Goal: Task Accomplishment & Management: Complete application form

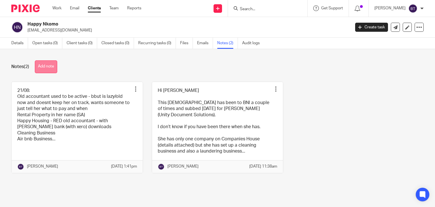
click at [51, 63] on button "Add note" at bounding box center [46, 66] width 22 height 13
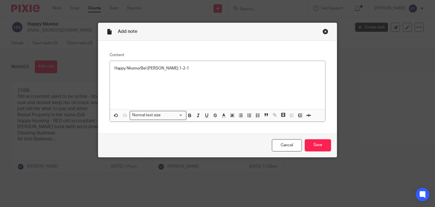
click at [323, 31] on div "Close this dialog window" at bounding box center [326, 32] width 6 height 6
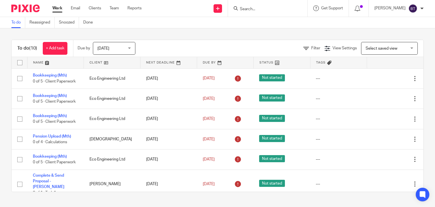
click at [284, 9] on input "Search" at bounding box center [264, 9] width 51 height 5
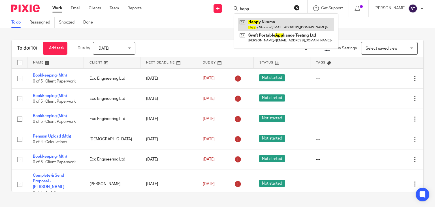
type input "happ"
click at [282, 25] on link at bounding box center [286, 24] width 96 height 13
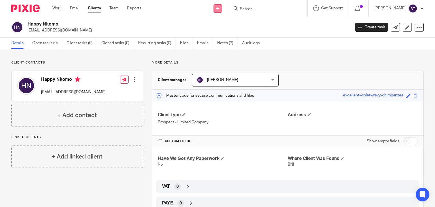
click at [222, 10] on link at bounding box center [218, 8] width 9 height 9
click at [228, 44] on link "Add client" at bounding box center [231, 43] width 35 height 8
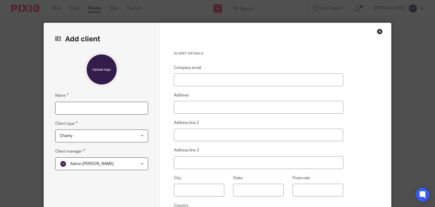
click at [74, 109] on input "Name" at bounding box center [101, 108] width 93 height 13
paste input "ENDLESS CONSULTANCY LTD"
type input "ENDLESS CONSULTANCY LTD"
click at [138, 135] on div "Charity Charity" at bounding box center [101, 135] width 93 height 13
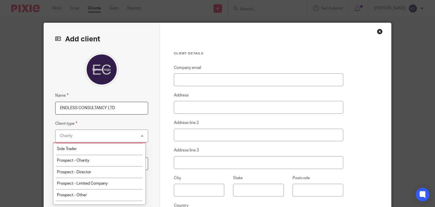
scroll to position [79, 0]
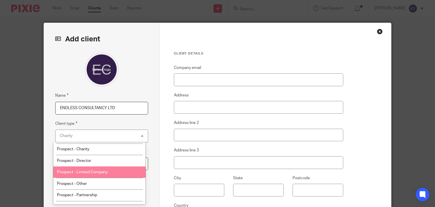
click at [122, 173] on li "Prospect - Limited Company" at bounding box center [99, 172] width 92 height 12
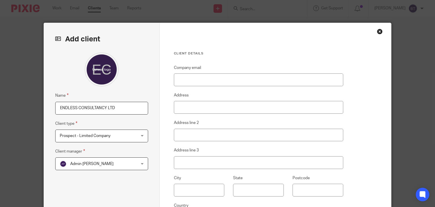
click at [116, 164] on span "Admin Turpin" at bounding box center [95, 164] width 71 height 12
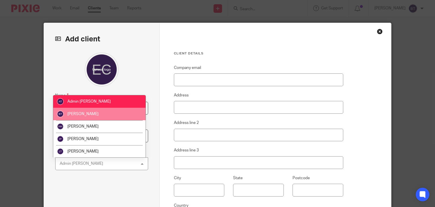
click at [112, 116] on li "[PERSON_NAME]" at bounding box center [99, 114] width 92 height 12
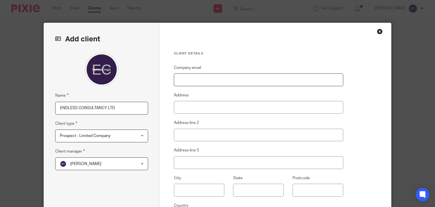
click at [181, 83] on input "Company email" at bounding box center [258, 79] width 169 height 13
type input "Cleans@endless-services.co.uk"
click at [186, 109] on input "Address" at bounding box center [258, 107] width 169 height 13
paste input "9-10 Wright Street, Hull, East Riding Of Yorkshire, England, HU2 8HU"
drag, startPoint x: 281, startPoint y: 105, endPoint x: 297, endPoint y: 105, distance: 15.6
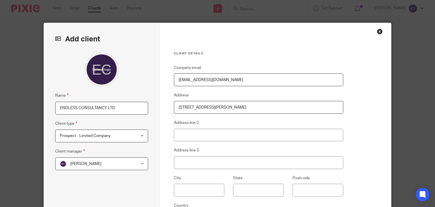
click at [297, 105] on input "[STREET_ADDRESS][PERSON_NAME]" at bounding box center [258, 107] width 169 height 13
type input "9-10 Wright Street, Hull, East Riding Of Yorkshire, England,"
click at [307, 189] on input "Postcode" at bounding box center [318, 190] width 51 height 13
paste input "HU2 8HU"
type input "HU2 8HU"
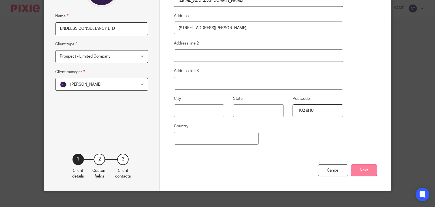
click at [360, 170] on button "Next" at bounding box center [364, 170] width 26 height 12
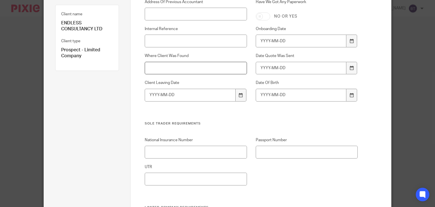
click at [220, 68] on input "Where Client Was Found" at bounding box center [196, 68] width 102 height 13
type input "BNI"
click at [244, 121] on div "Address Of Previous Accountant Have We Got Any Paperwork No or yes Internal Ref…" at bounding box center [247, 60] width 222 height 122
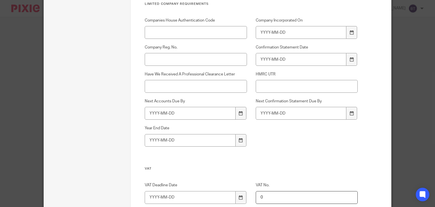
scroll to position [283, 0]
click at [156, 56] on input "Company Reg. No." at bounding box center [196, 58] width 102 height 13
paste input "14795244"
type input "14795244"
click at [142, 76] on div "Have We Received A Professional Clearance Letter" at bounding box center [191, 81] width 111 height 21
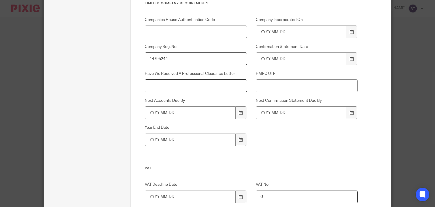
click at [190, 86] on input "Have We Received A Professional Clearance Letter" at bounding box center [196, 85] width 102 height 13
click at [282, 35] on input "Company Incorporated On" at bounding box center [301, 32] width 91 height 13
type input "2025-05-10"
click at [260, 58] on input "Confirmation Statement Date" at bounding box center [301, 58] width 91 height 13
type input "2026-05-09"
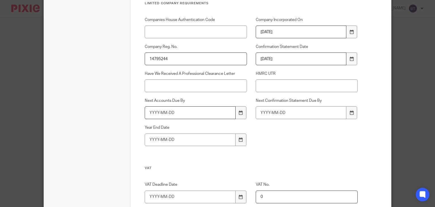
click at [191, 116] on input "Next Accounts Due By" at bounding box center [190, 112] width 91 height 13
type input "2027-02-10"
click at [265, 114] on input "Next Confirmation Statement Due By" at bounding box center [301, 112] width 91 height 13
type input "2026-05-23"
click at [185, 139] on input "Year End Date" at bounding box center [190, 139] width 91 height 13
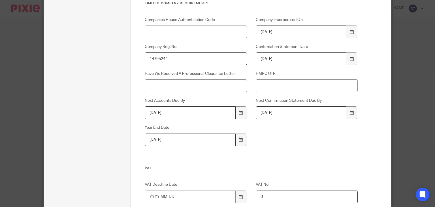
type input "2026-05-31"
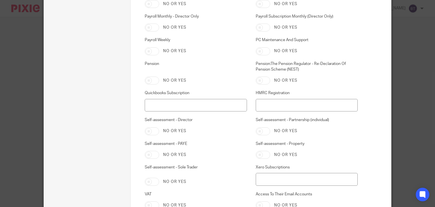
scroll to position [1230, 0]
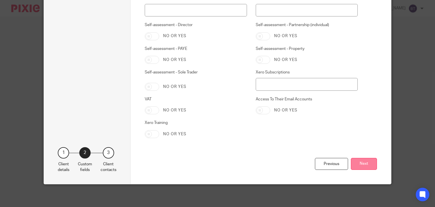
click at [364, 166] on button "Next" at bounding box center [364, 164] width 26 height 12
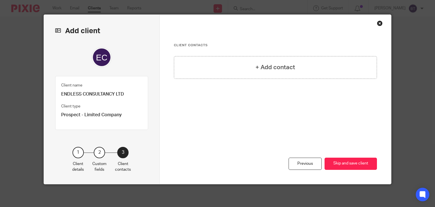
scroll to position [8, 0]
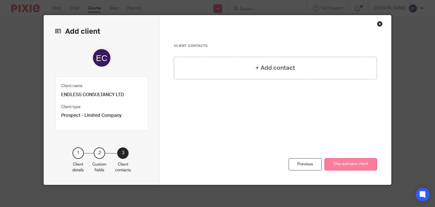
click at [334, 164] on button "Skip and save client" at bounding box center [351, 164] width 52 height 12
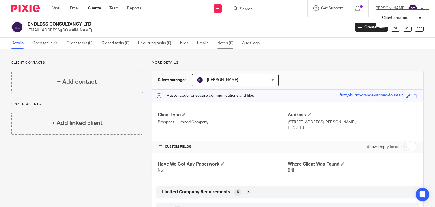
click at [228, 46] on link "Notes (0)" at bounding box center [227, 43] width 21 height 11
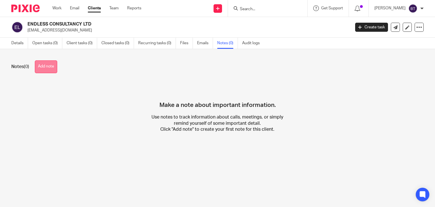
click at [54, 68] on button "Add note" at bounding box center [46, 66] width 22 height 13
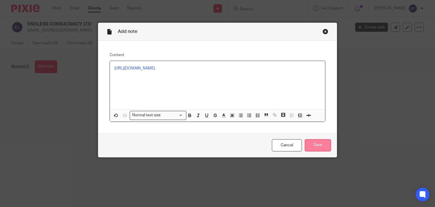
click at [316, 151] on input "Save" at bounding box center [318, 145] width 26 height 12
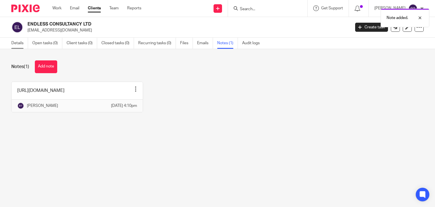
click at [15, 44] on link "Details" at bounding box center [19, 43] width 17 height 11
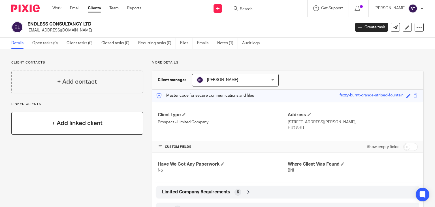
click at [62, 127] on h4 "+ Add linked client" at bounding box center [77, 123] width 51 height 9
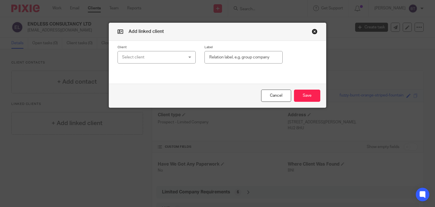
click at [152, 61] on div "Select client" at bounding box center [151, 57] width 59 height 12
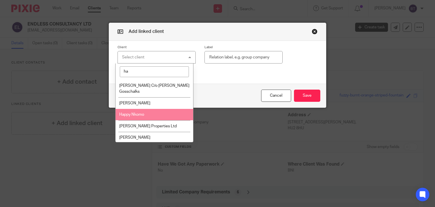
type input "ha"
click at [160, 115] on li "Happy Nkomo" at bounding box center [155, 115] width 78 height 12
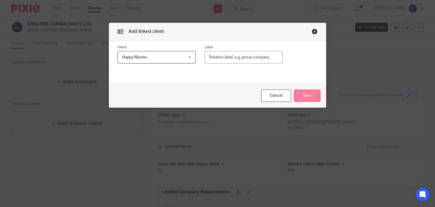
click at [303, 98] on button "Save" at bounding box center [307, 96] width 26 height 12
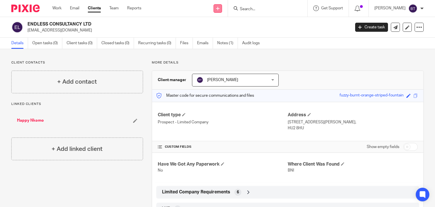
click at [220, 7] on icon at bounding box center [217, 8] width 3 height 3
click at [224, 45] on link "Add client" at bounding box center [231, 43] width 35 height 8
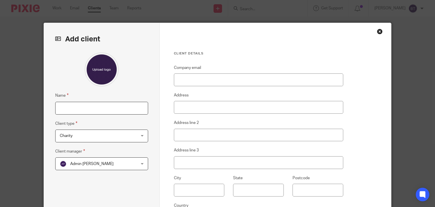
paste input "T&H NKOMO HOLDINGS LTD"
type input "T&H NKOMO HOLDINGS LTD"
click at [100, 139] on span "Charity" at bounding box center [95, 136] width 71 height 12
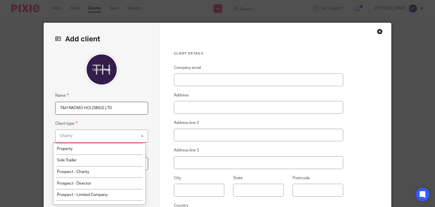
scroll to position [68, 0]
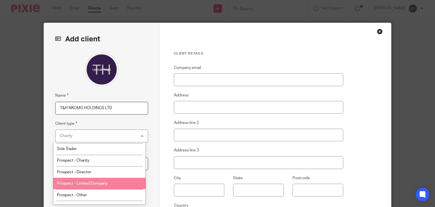
click at [118, 186] on li "Prospect - Limited Company" at bounding box center [99, 184] width 92 height 12
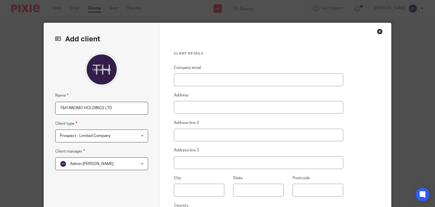
click at [106, 164] on span "Admin Turpin" at bounding box center [95, 164] width 71 height 12
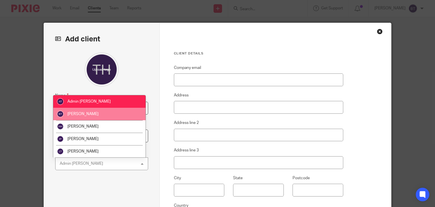
click at [121, 117] on li "[PERSON_NAME]" at bounding box center [99, 114] width 92 height 12
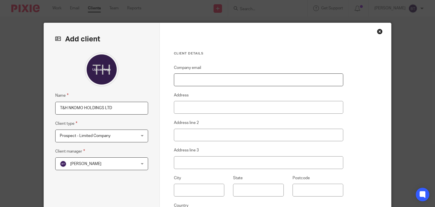
click at [192, 79] on input "Company email" at bounding box center [258, 79] width 169 height 13
type input "Cleans@endless-services.co.uk"
drag, startPoint x: 175, startPoint y: 110, endPoint x: 177, endPoint y: 112, distance: 3.2
click at [177, 112] on input "Address" at bounding box center [258, 107] width 169 height 13
click at [183, 108] on input "Address" at bounding box center [258, 107] width 169 height 13
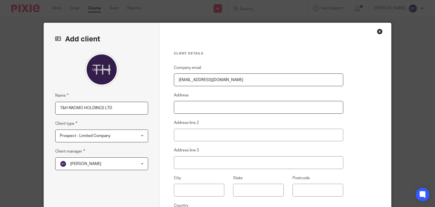
click at [183, 108] on input "Address" at bounding box center [258, 107] width 169 height 13
paste input "9-10 Wright Street, Hull, East Riding Of Yorkshire, England, HU2 8HU"
drag, startPoint x: 280, startPoint y: 106, endPoint x: 295, endPoint y: 107, distance: 15.3
click at [295, 107] on input "9-10 Wright Street, Hull, East Riding Of Yorkshire, England, HU2 8HU" at bounding box center [258, 107] width 169 height 13
type input "9-10 Wright Street, Hull, East Riding Of Yorkshire, England, HU2 8HU"
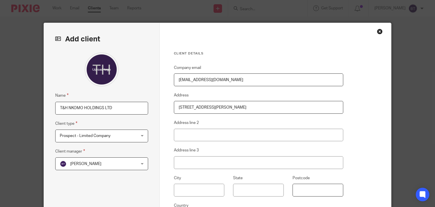
click at [309, 187] on input "Postcode" at bounding box center [318, 190] width 51 height 13
paste input "HU2 8HU"
type input "HU2 8HU"
click at [382, 149] on div "Client details Company email Cleans@endless-services.co.uk Address 9-10 Wright …" at bounding box center [276, 146] width 232 height 247
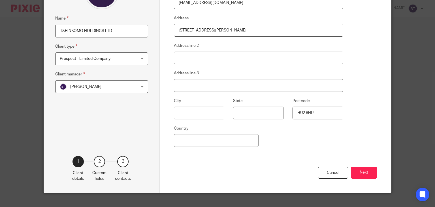
scroll to position [85, 0]
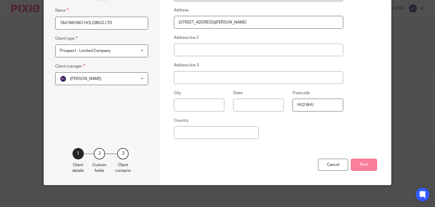
click at [363, 169] on button "Next" at bounding box center [364, 165] width 26 height 12
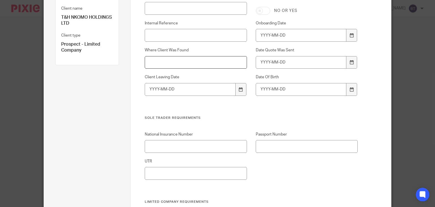
click at [164, 61] on input "Where Client Was Found" at bounding box center [196, 62] width 102 height 13
type input "BNI"
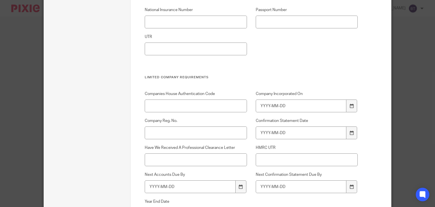
scroll to position [278, 0]
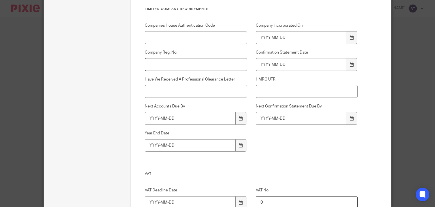
click at [168, 67] on input "Company Reg. No." at bounding box center [196, 64] width 102 height 13
paste input "13764931"
type input "13764931"
click at [298, 40] on input "Company Incorporated On" at bounding box center [301, 37] width 91 height 13
type input "2021-11-25"
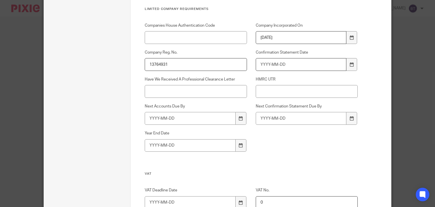
click at [268, 67] on input "Confirmation Statement Date" at bounding box center [301, 64] width 91 height 13
type input "2025-11-24"
click at [197, 116] on input "Next Accounts Due By" at bounding box center [190, 118] width 91 height 13
type input "2025-08-31"
click at [260, 121] on input "Next Confirmation Statement Due By" at bounding box center [301, 118] width 91 height 13
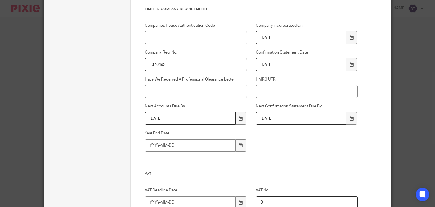
type input "2025-12-08"
click at [202, 145] on input "Year End Date" at bounding box center [190, 145] width 91 height 13
type input "2024-11-30"
click at [283, 154] on div "Companies House Authentication Code Company Incorporated On 2021-11-25 Company …" at bounding box center [247, 97] width 222 height 149
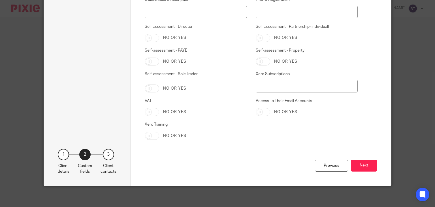
scroll to position [1230, 0]
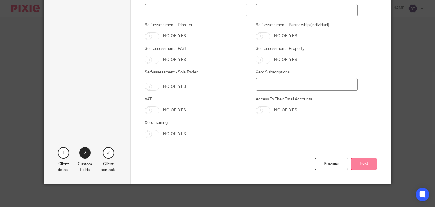
click at [363, 166] on button "Next" at bounding box center [364, 164] width 26 height 12
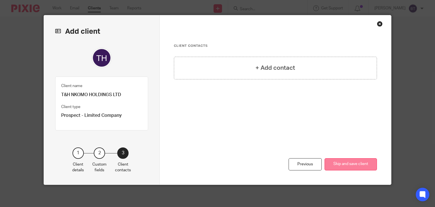
click at [363, 167] on button "Skip and save client" at bounding box center [351, 164] width 52 height 12
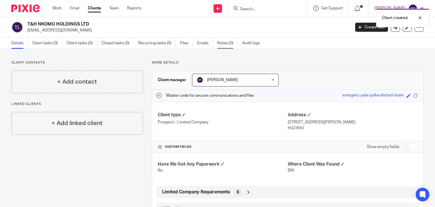
click at [220, 44] on link "Notes (0)" at bounding box center [227, 43] width 21 height 11
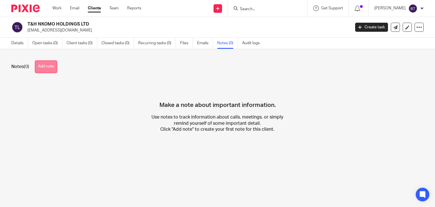
click at [49, 67] on button "Add note" at bounding box center [46, 66] width 22 height 13
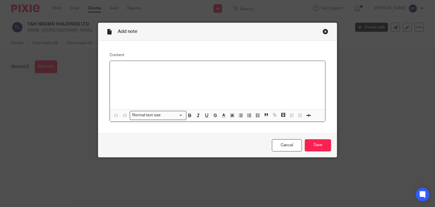
click at [142, 72] on div at bounding box center [218, 85] width 216 height 48
click at [312, 144] on input "Save" at bounding box center [318, 145] width 26 height 12
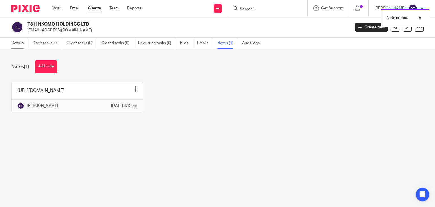
click at [18, 45] on link "Details" at bounding box center [19, 43] width 17 height 11
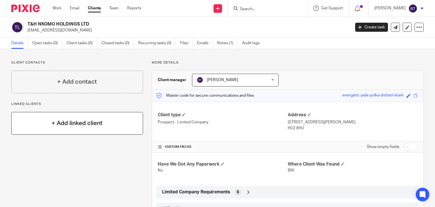
click at [65, 132] on div "+ Add linked client" at bounding box center [77, 123] width 132 height 23
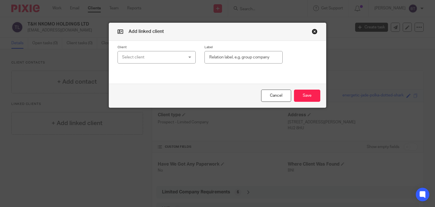
click at [145, 57] on div "Select client" at bounding box center [151, 57] width 59 height 12
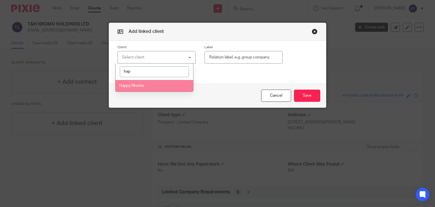
type input "hap"
click at [146, 88] on li "Happy Nkomo" at bounding box center [155, 86] width 78 height 12
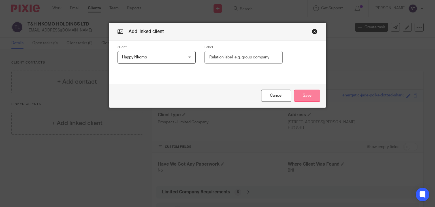
click at [304, 99] on button "Save" at bounding box center [307, 96] width 26 height 12
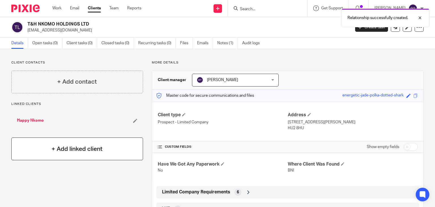
click at [81, 148] on h4 "+ Add linked client" at bounding box center [77, 149] width 51 height 9
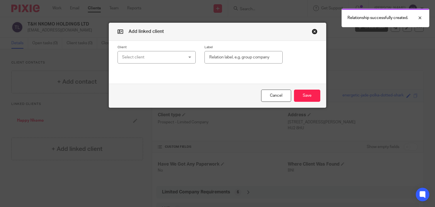
click at [155, 56] on div "Select client" at bounding box center [151, 57] width 59 height 12
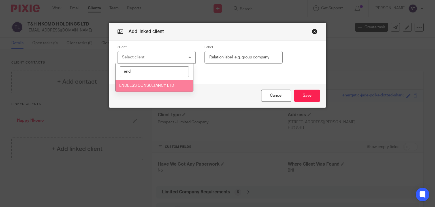
type input "end"
click at [153, 90] on li "ENDLESS CONSULTANCY LTD" at bounding box center [155, 86] width 78 height 12
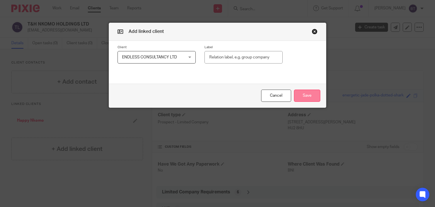
click at [311, 94] on button "Save" at bounding box center [307, 96] width 26 height 12
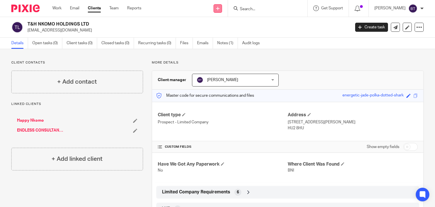
click at [220, 8] on icon at bounding box center [217, 8] width 3 height 3
click at [225, 48] on ul "Send new email Create task Add client" at bounding box center [231, 35] width 41 height 31
click at [224, 45] on link "Add client" at bounding box center [231, 43] width 35 height 8
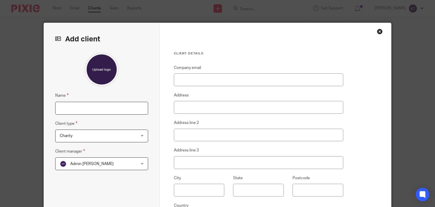
click at [76, 106] on input "Name" at bounding box center [101, 108] width 93 height 13
paste input "ENDLESS LIVING LTD"
type input "ENDLESS LIVING LTD"
click at [100, 141] on span "Charity" at bounding box center [95, 136] width 71 height 12
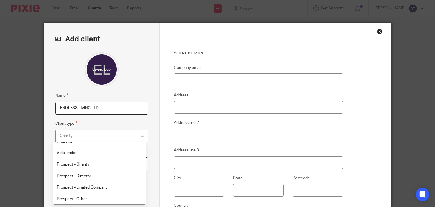
scroll to position [91, 0]
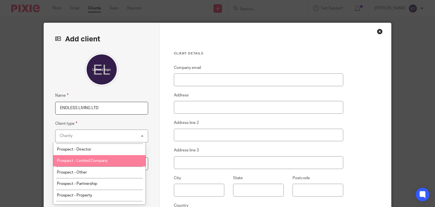
click at [114, 163] on li "Prospect - Limited Company" at bounding box center [99, 161] width 92 height 12
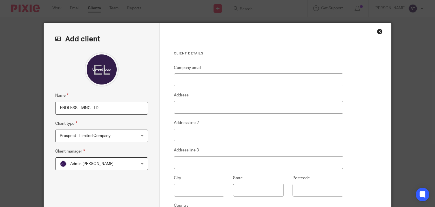
click at [114, 163] on span "Admin Turpin" at bounding box center [95, 164] width 71 height 12
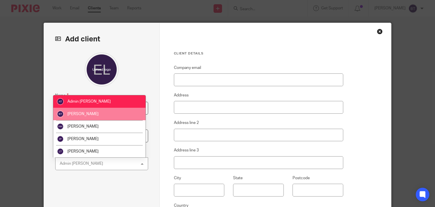
click at [101, 116] on li "[PERSON_NAME]" at bounding box center [99, 114] width 92 height 12
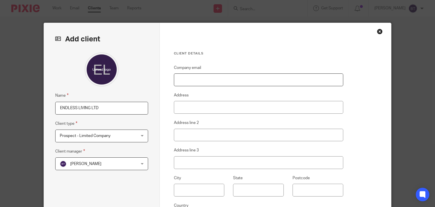
click at [189, 81] on input "Company email" at bounding box center [258, 79] width 169 height 13
type input "Cleans@endless-services.co.uk"
click at [177, 103] on input "Address" at bounding box center [258, 107] width 169 height 13
paste input "9-10 Wright Street, Hull, East Riding Of Yorkshire, England, HU2 8HU"
drag, startPoint x: 280, startPoint y: 106, endPoint x: 303, endPoint y: 107, distance: 22.7
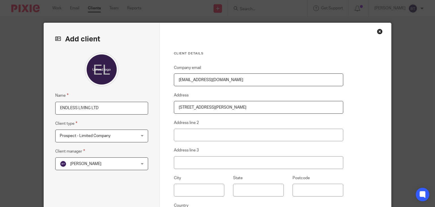
click at [303, 107] on input "9-10 Wright Street, Hull, East Riding Of Yorkshire, England, HU2 8HU" at bounding box center [258, 107] width 169 height 13
type input "9-10 Wright Street, Hull, East Riding Of Yorkshire, England,"
click at [309, 191] on input "Postcode" at bounding box center [318, 190] width 51 height 13
paste input "HU2 8HU"
type input "HU2 8HU"
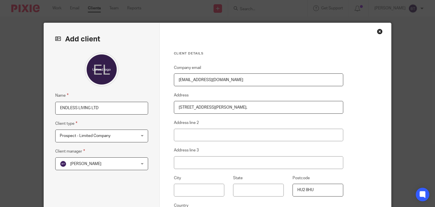
click at [355, 171] on div "Client details Company email Cleans@endless-services.co.uk Address 9-10 Wright …" at bounding box center [276, 146] width 232 height 247
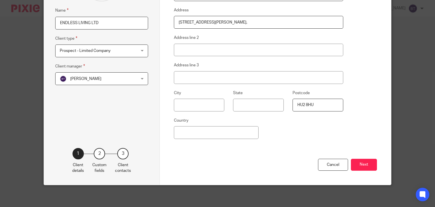
scroll to position [85, 0]
click at [364, 165] on button "Next" at bounding box center [364, 165] width 26 height 12
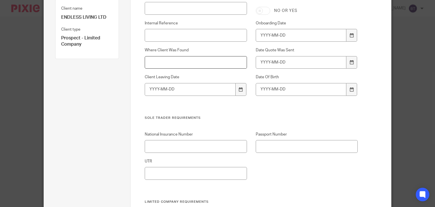
click at [188, 66] on input "Where Client Was Found" at bounding box center [196, 62] width 102 height 13
type input "BNI"
click at [264, 177] on div "National Insurance Number Passport Number UTR" at bounding box center [247, 165] width 222 height 68
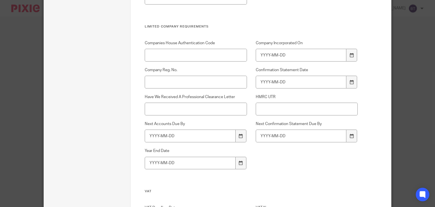
scroll to position [323, 0]
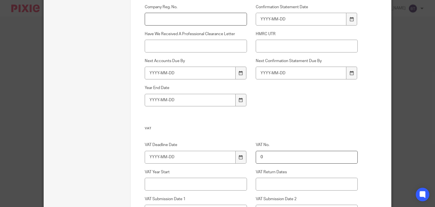
click at [164, 21] on input "Company Reg. No." at bounding box center [196, 19] width 102 height 13
paste input "14087838"
type input "14087838"
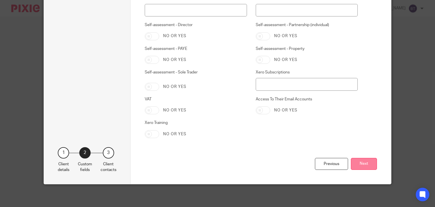
click at [354, 165] on button "Next" at bounding box center [364, 164] width 26 height 12
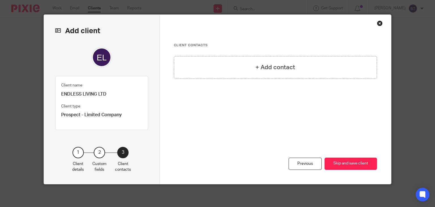
scroll to position [8, 0]
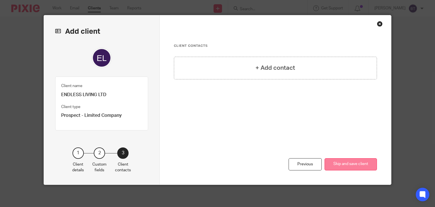
click at [349, 162] on button "Skip and save client" at bounding box center [351, 164] width 52 height 12
click at [348, 166] on button "Skip and save client" at bounding box center [351, 164] width 52 height 12
click at [337, 169] on button "Skip and save client" at bounding box center [351, 164] width 52 height 12
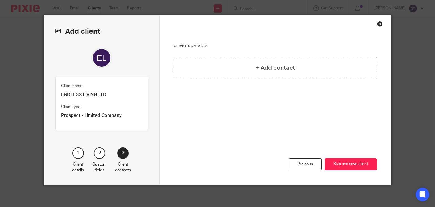
drag, startPoint x: 338, startPoint y: 168, endPoint x: 298, endPoint y: 110, distance: 70.3
click at [298, 110] on div "+ Add contact" at bounding box center [275, 89] width 203 height 65
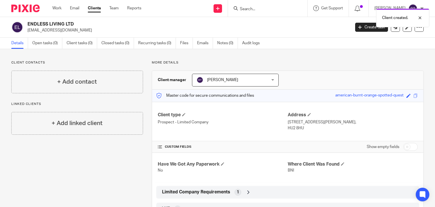
click at [246, 11] on div "Client created." at bounding box center [324, 17] width 212 height 22
click at [255, 10] on div "Client created." at bounding box center [324, 17] width 212 height 22
click at [262, 8] on div "Client created." at bounding box center [324, 17] width 212 height 22
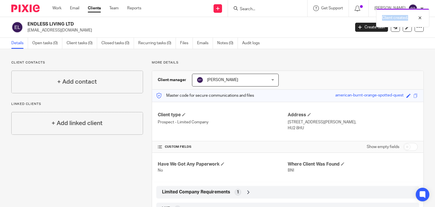
click at [262, 8] on div "Client created." at bounding box center [324, 17] width 212 height 22
click at [262, 8] on input "Search" at bounding box center [264, 9] width 51 height 5
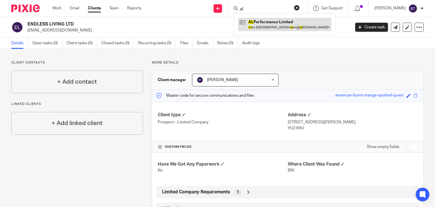
type input "al"
click at [267, 29] on link at bounding box center [284, 24] width 93 height 13
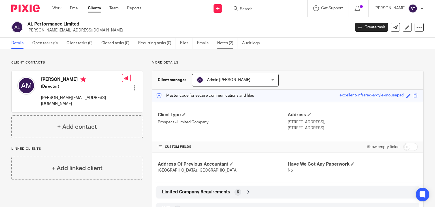
click at [226, 46] on link "Notes (3)" at bounding box center [227, 43] width 21 height 11
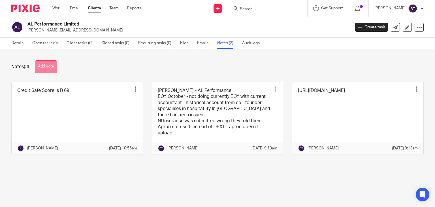
click at [44, 66] on button "Add note" at bounding box center [46, 66] width 22 height 13
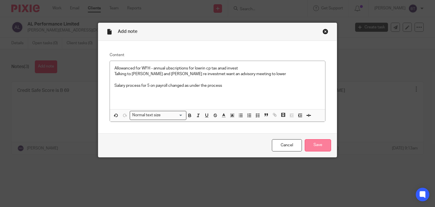
click at [317, 150] on input "Save" at bounding box center [318, 145] width 26 height 12
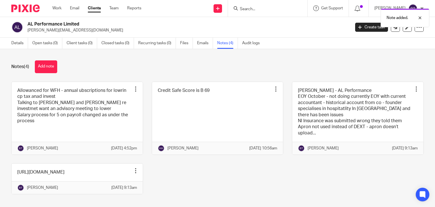
click at [332, 71] on div "Notes (4) Add note" at bounding box center [217, 66] width 413 height 13
